Goal: Find specific page/section: Find specific page/section

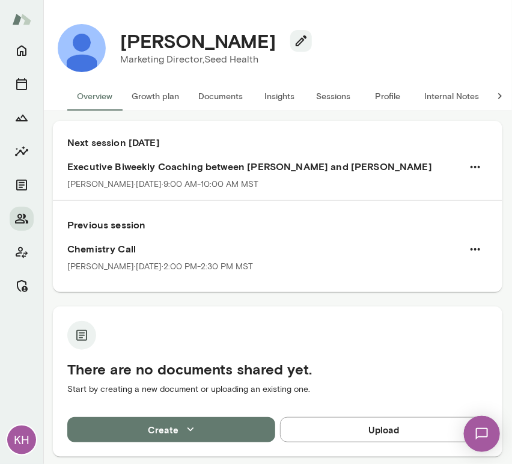
click at [332, 94] on button "Sessions" at bounding box center [334, 96] width 54 height 29
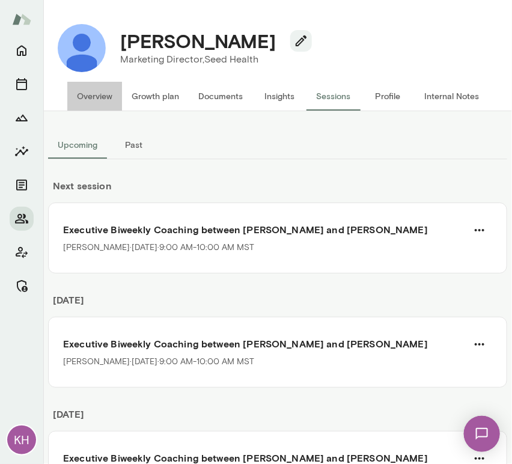
click at [99, 96] on button "Overview" at bounding box center [94, 96] width 55 height 29
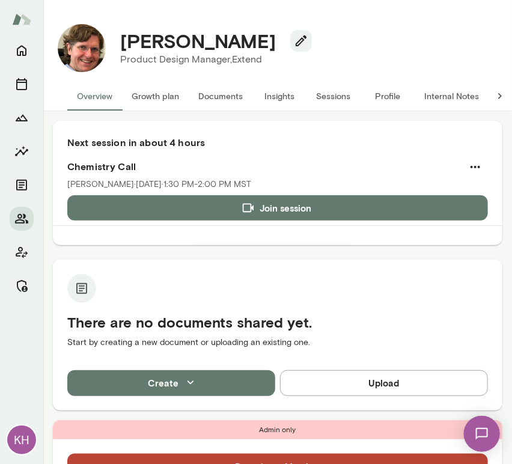
scroll to position [37, 0]
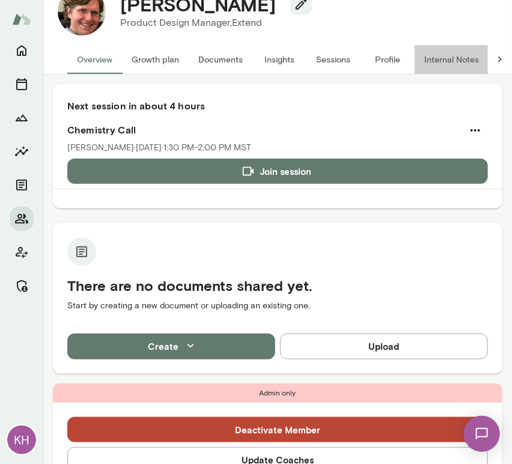
click at [458, 56] on button "Internal Notes" at bounding box center [452, 59] width 74 height 29
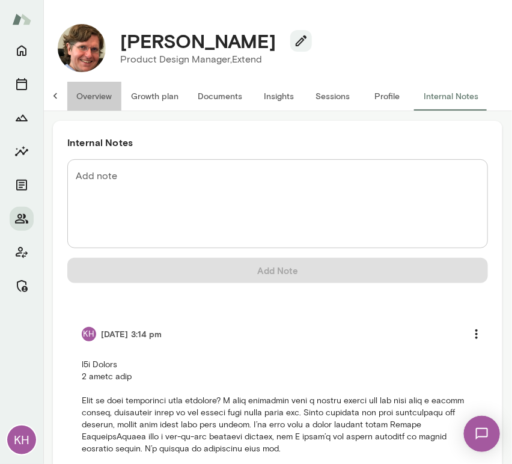
click at [84, 96] on button "Overview" at bounding box center [94, 96] width 55 height 29
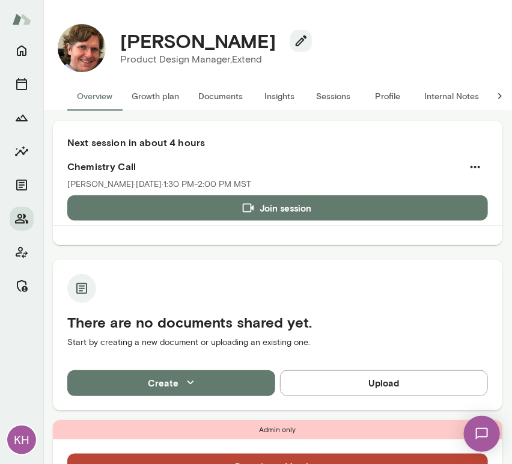
click at [327, 95] on button "Sessions" at bounding box center [334, 96] width 54 height 29
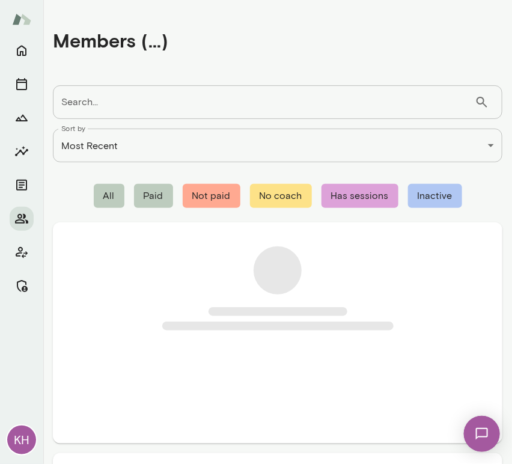
click at [213, 106] on input "Search..." at bounding box center [264, 102] width 422 height 34
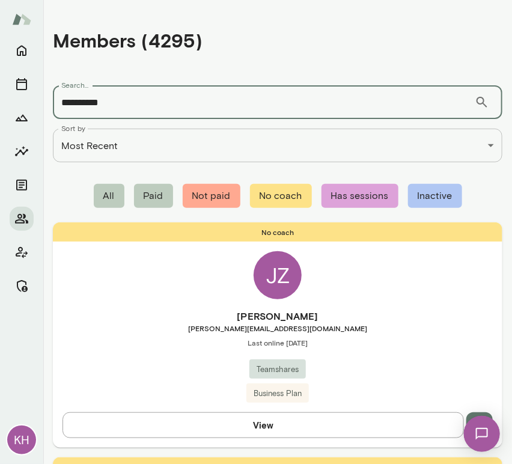
type input "**********"
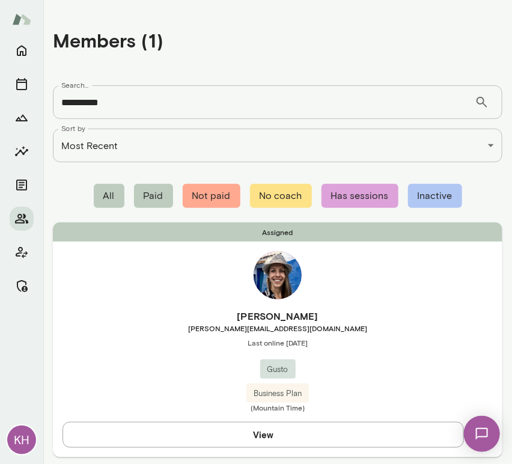
click at [135, 323] on span "leah.brite@gusto.com" at bounding box center [278, 328] width 450 height 10
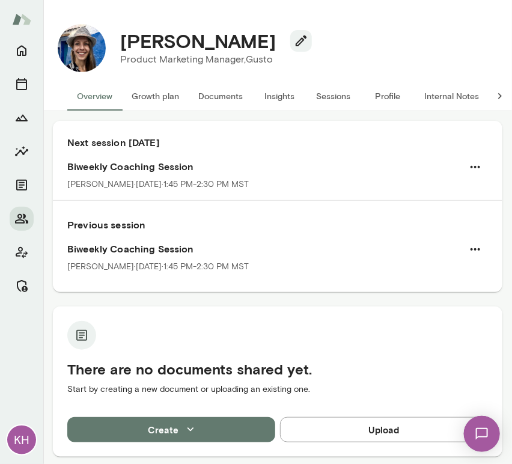
click at [327, 94] on button "Sessions" at bounding box center [334, 96] width 54 height 29
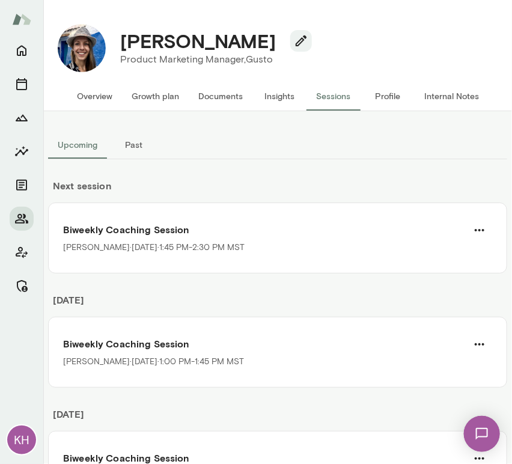
click at [136, 145] on button "Past" at bounding box center [134, 144] width 54 height 29
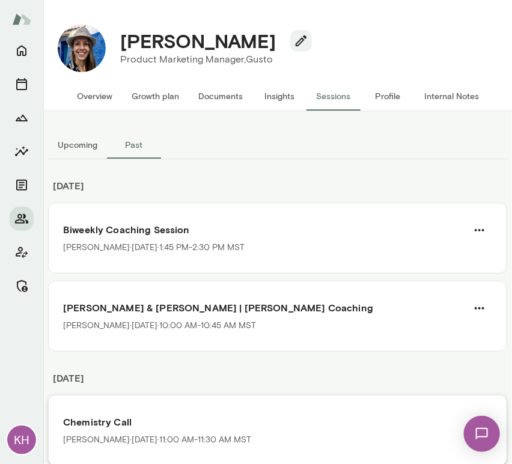
scroll to position [112, 0]
